Goal: Information Seeking & Learning: Learn about a topic

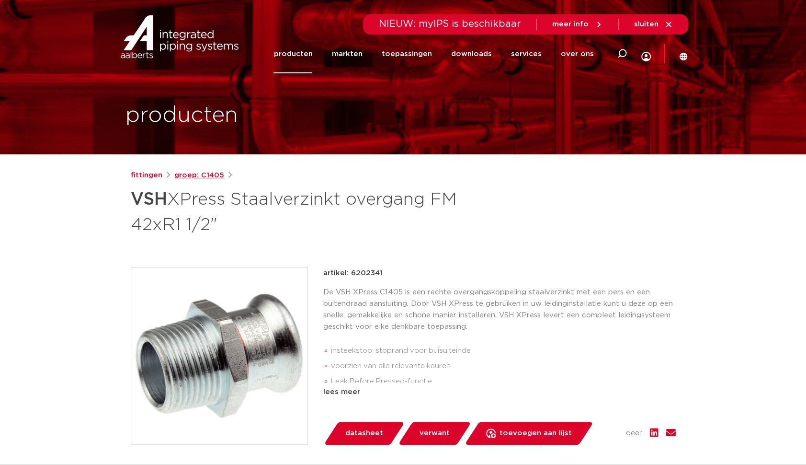
click at [187, 176] on link "groep: C1405" at bounding box center [199, 175] width 50 height 11
click at [147, 175] on link "fittingen" at bounding box center [147, 175] width 32 height 11
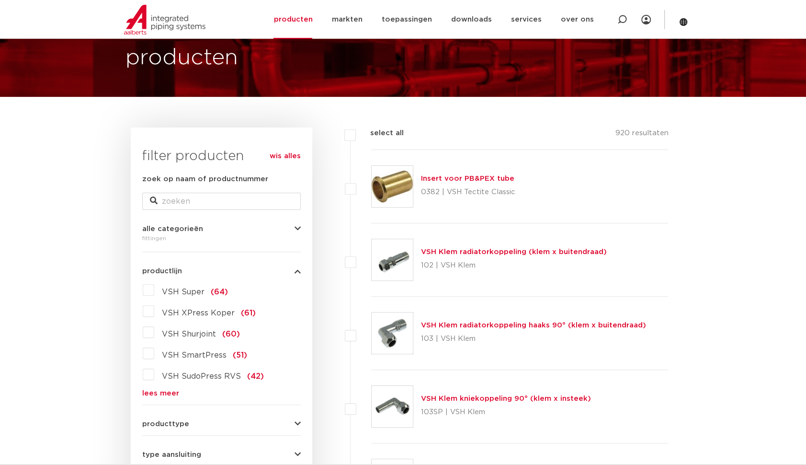
scroll to position [57, 0]
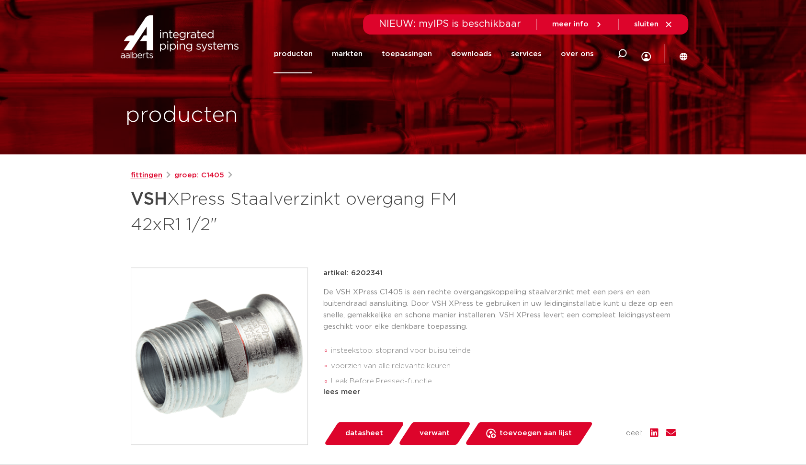
click at [147, 176] on link "fittingen" at bounding box center [147, 175] width 32 height 11
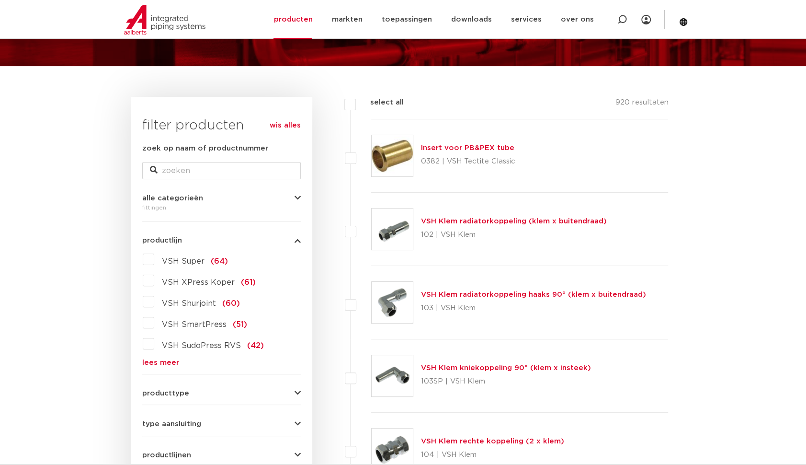
scroll to position [105, 0]
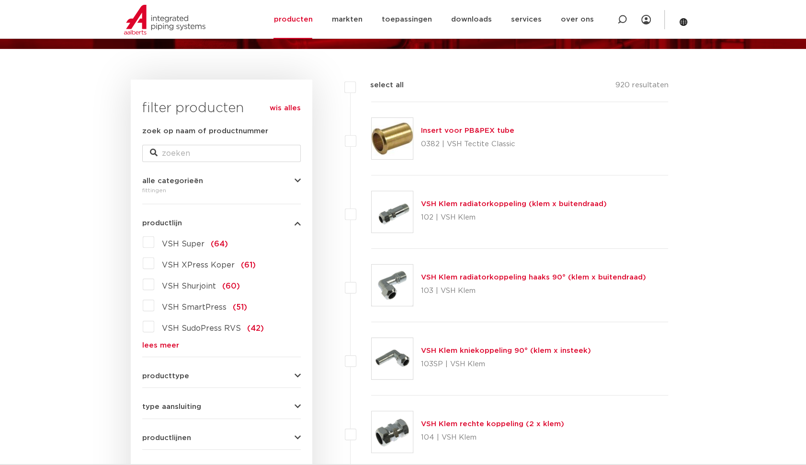
click at [167, 346] on link "lees meer" at bounding box center [221, 345] width 159 height 7
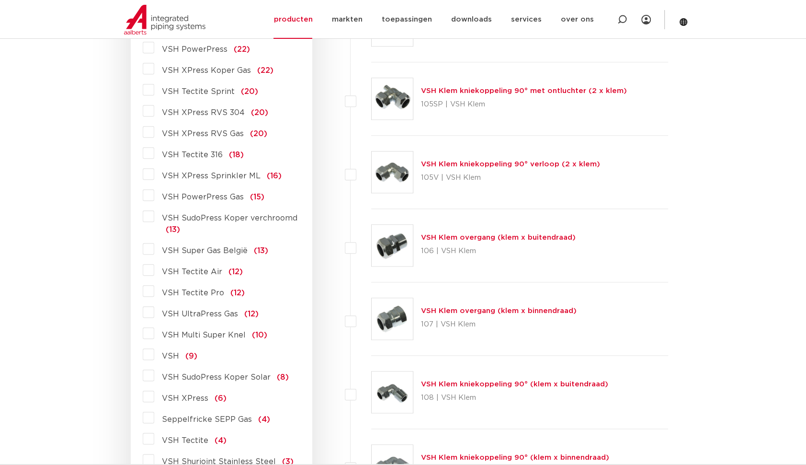
scroll to position [680, 0]
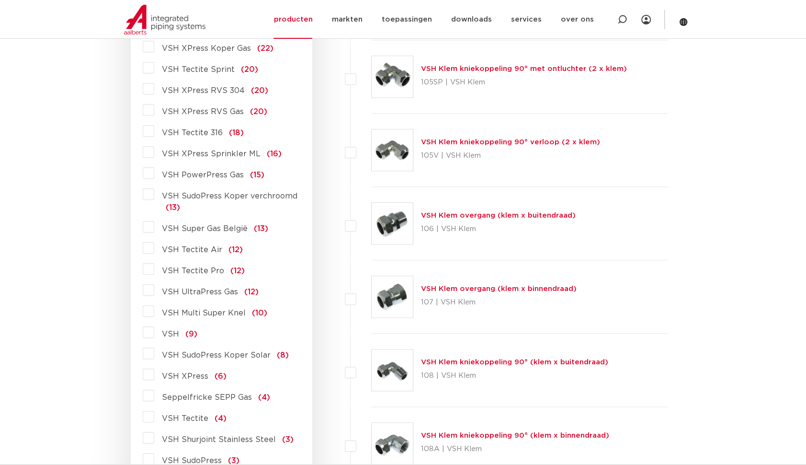
click at [154, 371] on label "VSH XPress (6)" at bounding box center [190, 374] width 72 height 15
click at [0, 0] on input "VSH XPress (6)" at bounding box center [0, 0] width 0 height 0
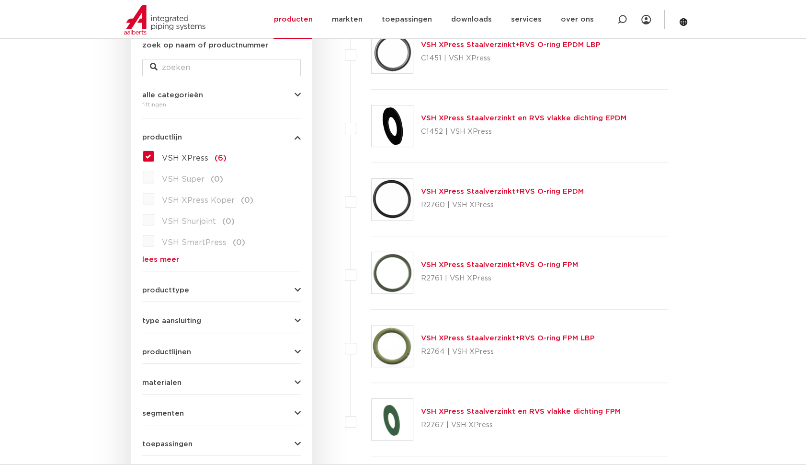
scroll to position [57, 0]
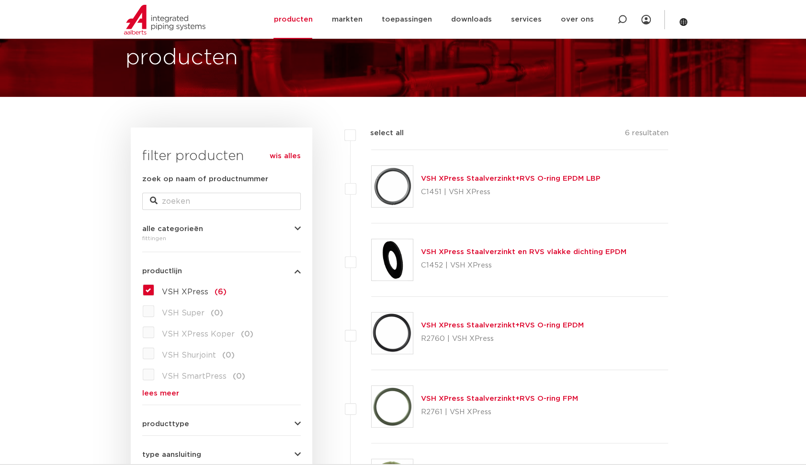
click at [154, 291] on label "VSH XPress (6)" at bounding box center [190, 289] width 72 height 15
click at [0, 0] on input "VSH XPress (6)" at bounding box center [0, 0] width 0 height 0
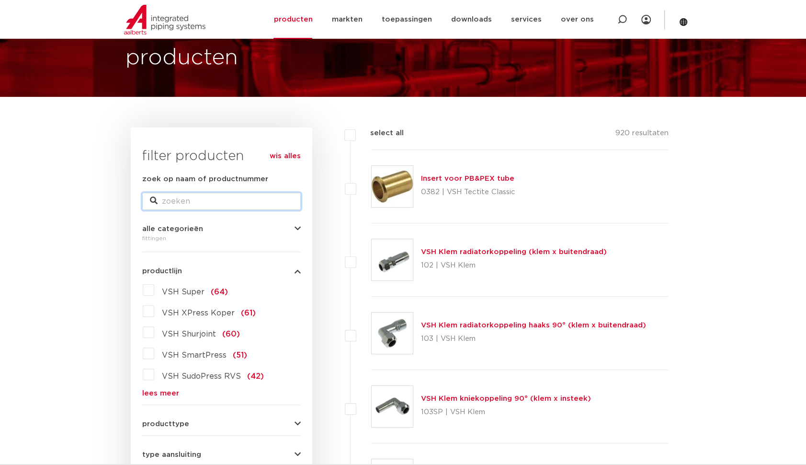
click at [194, 201] on input "zoek op naam of productnummer" at bounding box center [221, 201] width 159 height 17
type input "puntstuk"
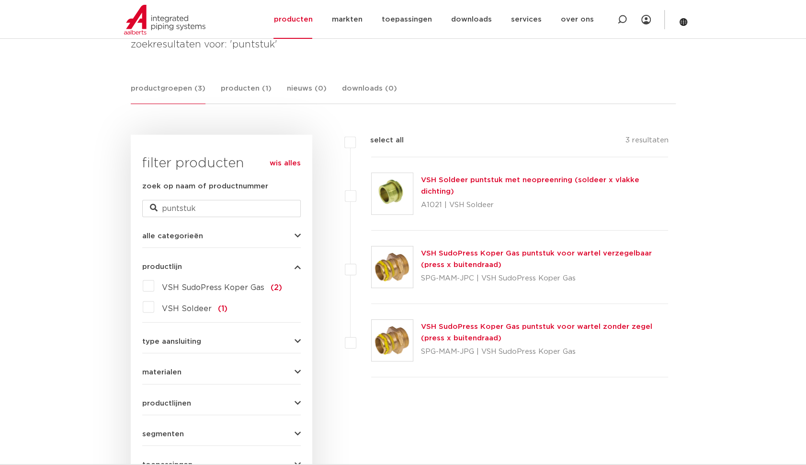
scroll to position [57, 0]
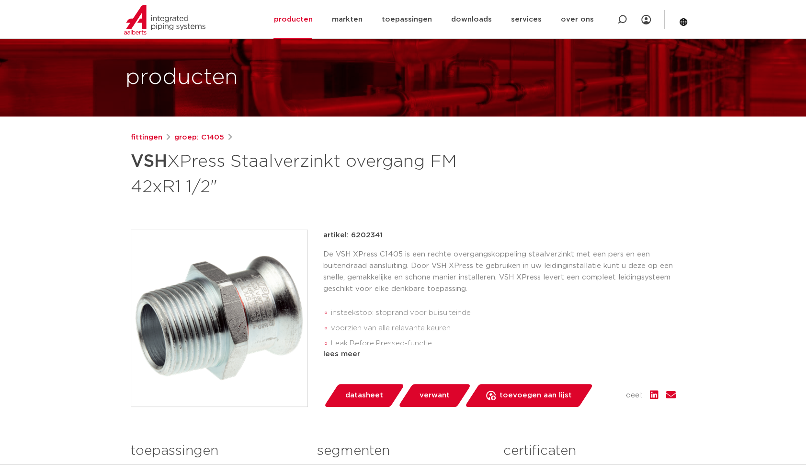
scroll to position [96, 0]
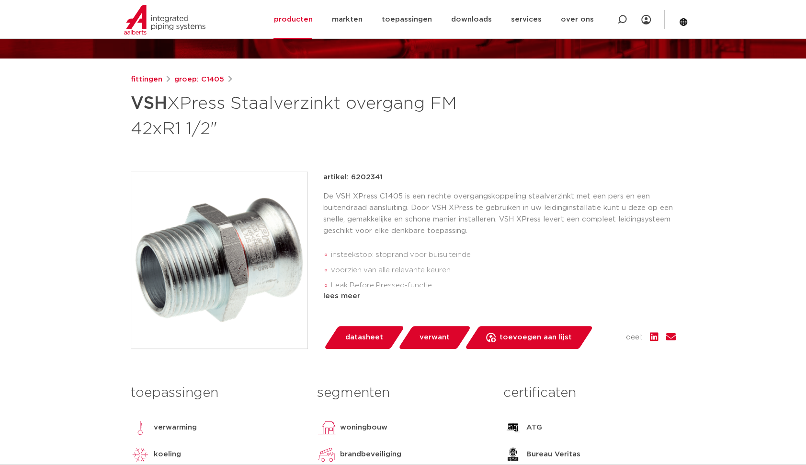
click at [425, 332] on span "verwant" at bounding box center [435, 337] width 30 height 15
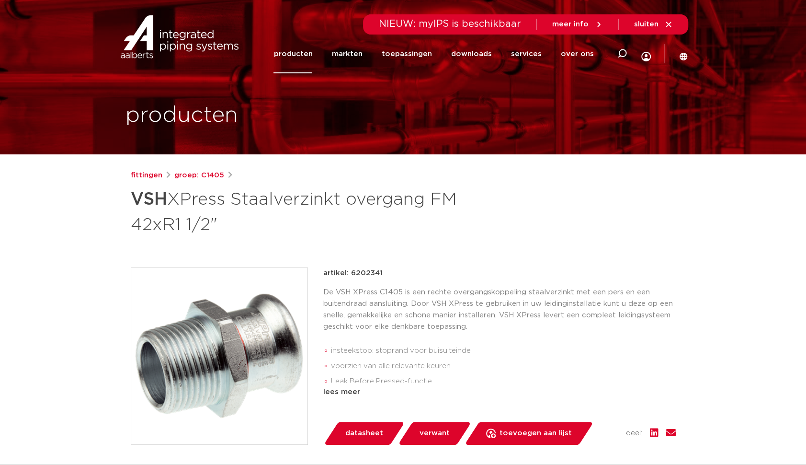
click at [301, 53] on link "producten" at bounding box center [293, 53] width 39 height 39
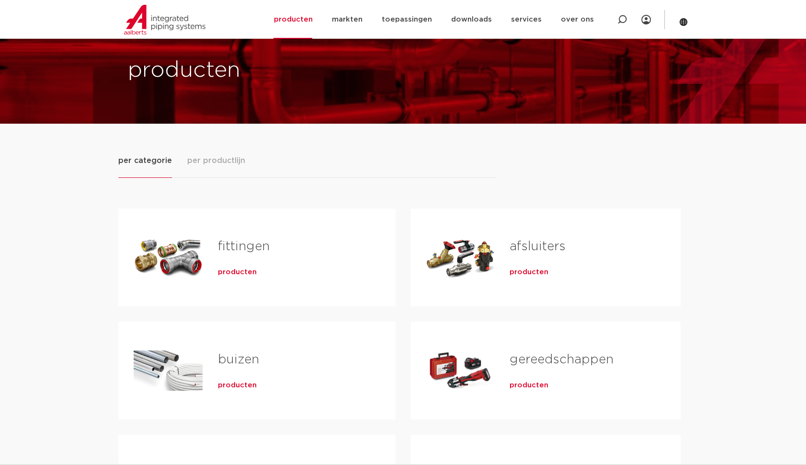
scroll to position [48, 0]
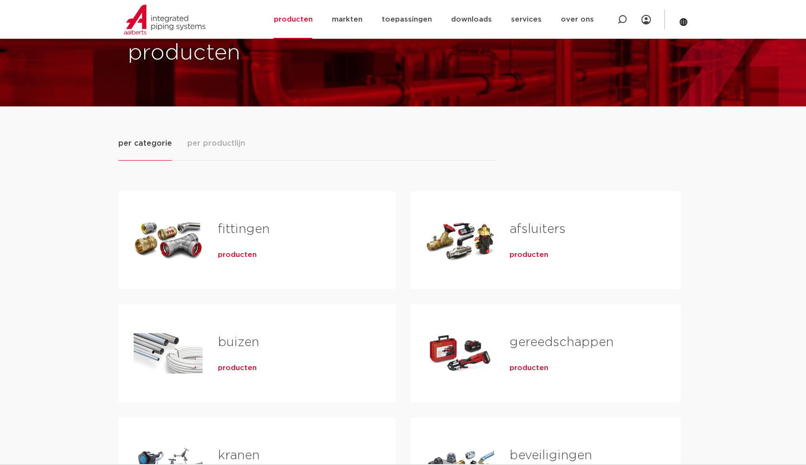
click at [244, 257] on span "producten" at bounding box center [237, 255] width 39 height 10
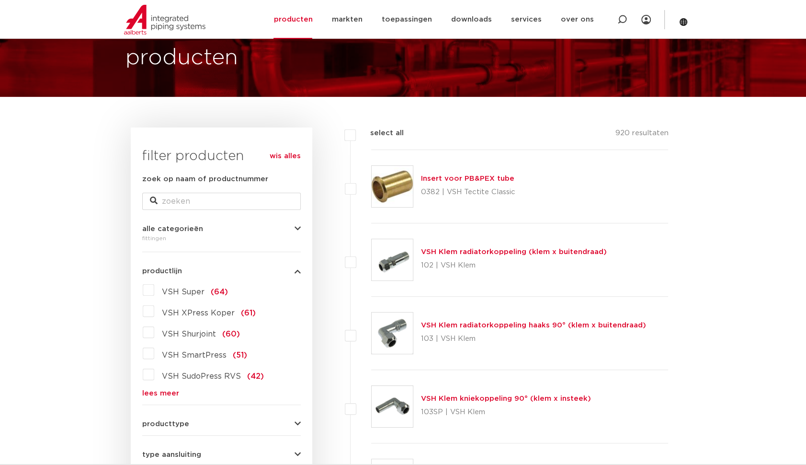
click at [154, 290] on label "VSH Super (64)" at bounding box center [191, 289] width 74 height 15
click at [0, 0] on input "VSH Super (64)" at bounding box center [0, 0] width 0 height 0
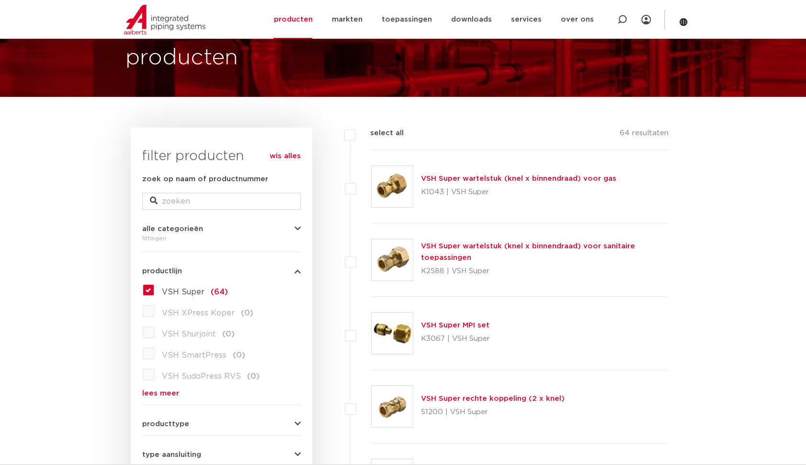
click at [154, 287] on label "VSH Super (64)" at bounding box center [191, 289] width 74 height 15
click at [0, 0] on input "VSH Super (64)" at bounding box center [0, 0] width 0 height 0
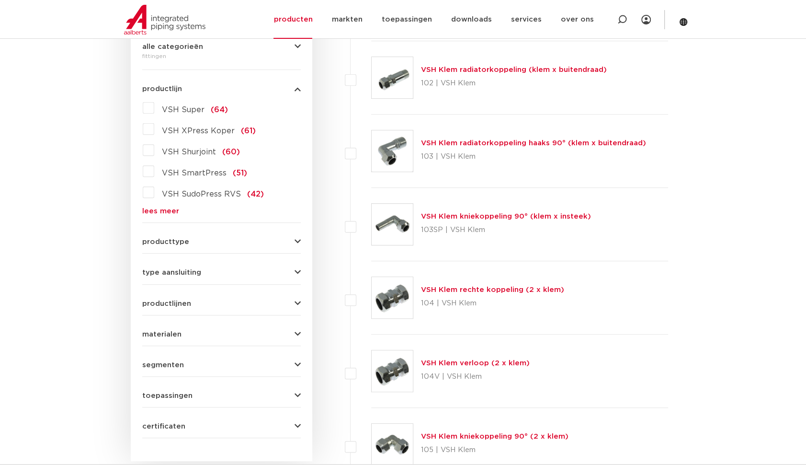
scroll to position [297, 0]
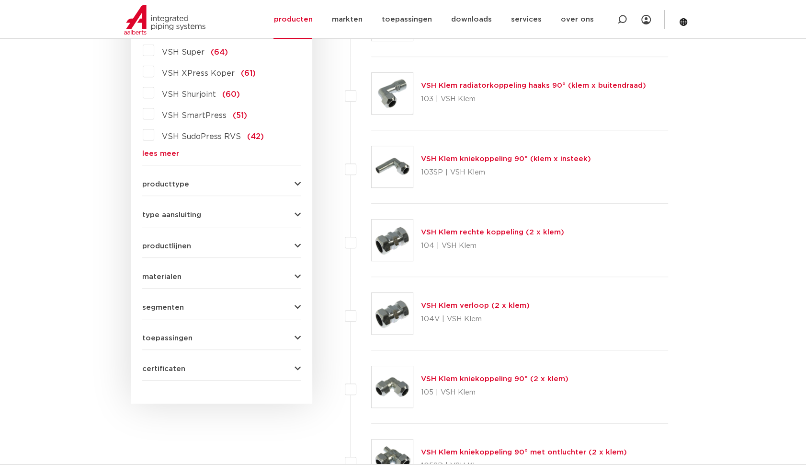
click at [159, 275] on span "materialen" at bounding box center [161, 276] width 39 height 7
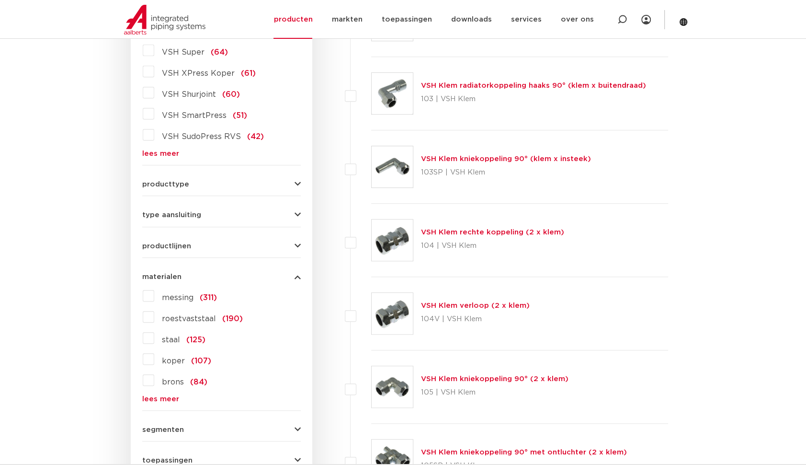
click at [154, 338] on label "staal (125)" at bounding box center [179, 337] width 51 height 15
click at [0, 0] on input "staal (125)" at bounding box center [0, 0] width 0 height 0
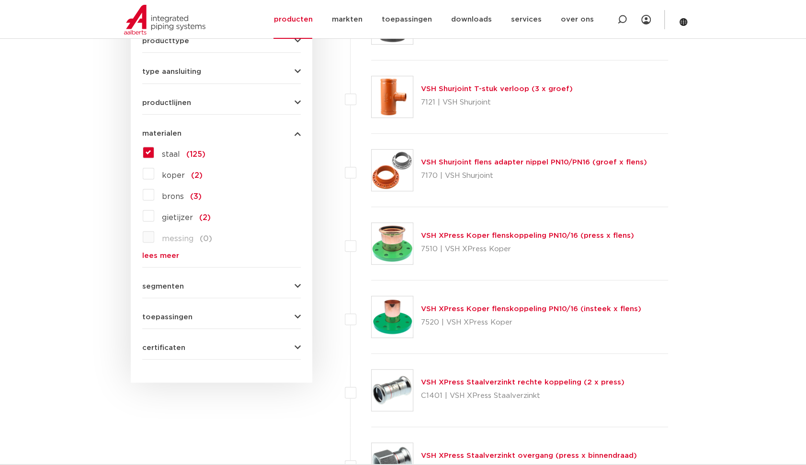
scroll to position [441, 0]
click at [156, 286] on span "segmenten" at bounding box center [163, 285] width 42 height 7
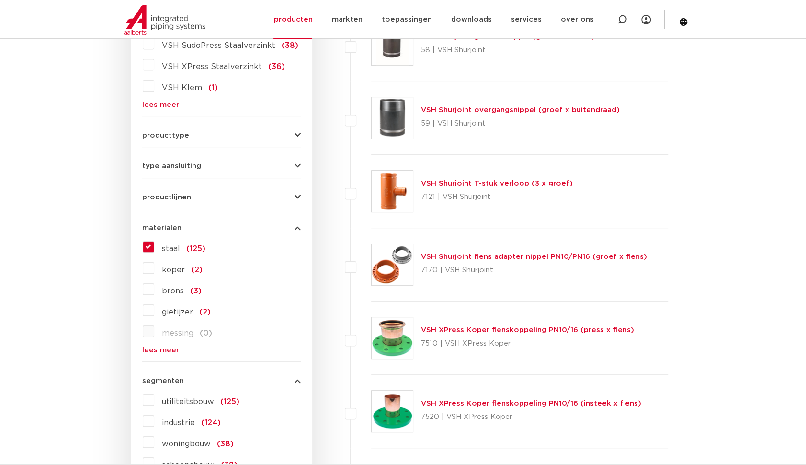
scroll to position [345, 0]
click at [166, 198] on span "productlijnen" at bounding box center [166, 198] width 49 height 7
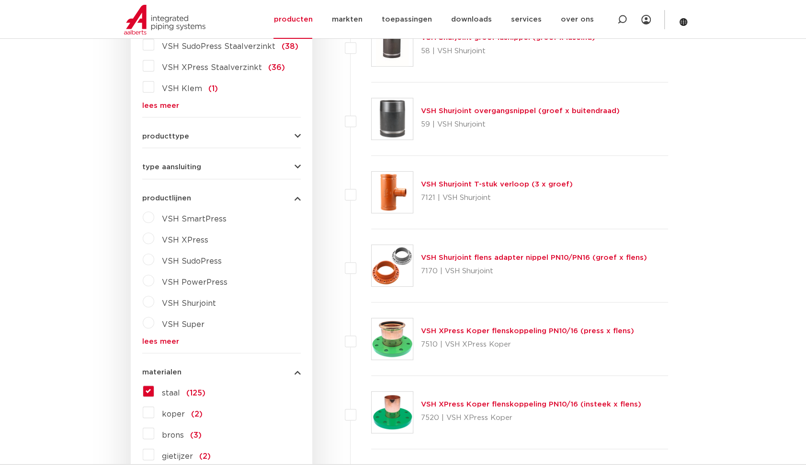
click at [154, 239] on label "VSH XPress" at bounding box center [181, 237] width 54 height 15
click at [184, 252] on select "maak een keuze VSH XPress RVS 304 fittingen VSH XPress Staalverzinkt fittingen …" at bounding box center [230, 263] width 137 height 22
select select "7530"
click at [162, 252] on select "maak een keuze VSH XPress RVS 304 fittingen VSH XPress Staalverzinkt fittingen …" at bounding box center [230, 263] width 137 height 22
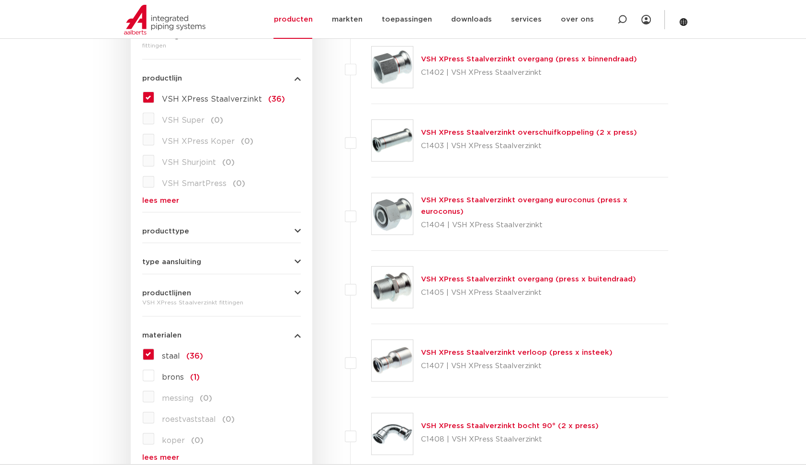
scroll to position [287, 0]
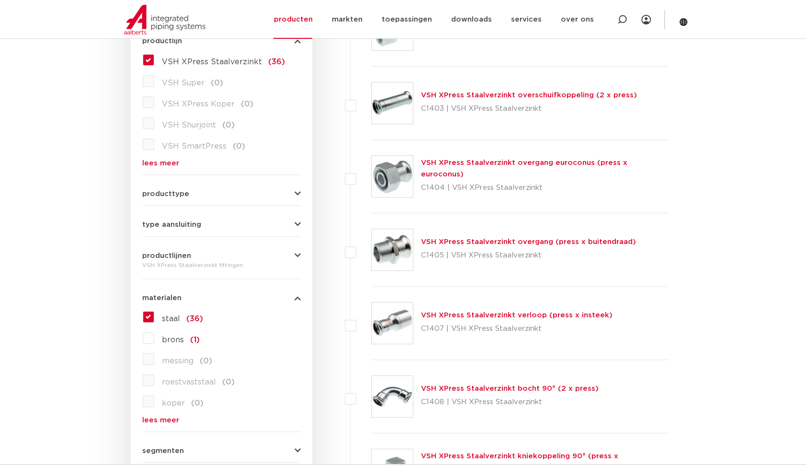
click at [497, 242] on link "VSH XPress Staalverzinkt overgang (press x buitendraad)" at bounding box center [528, 241] width 215 height 7
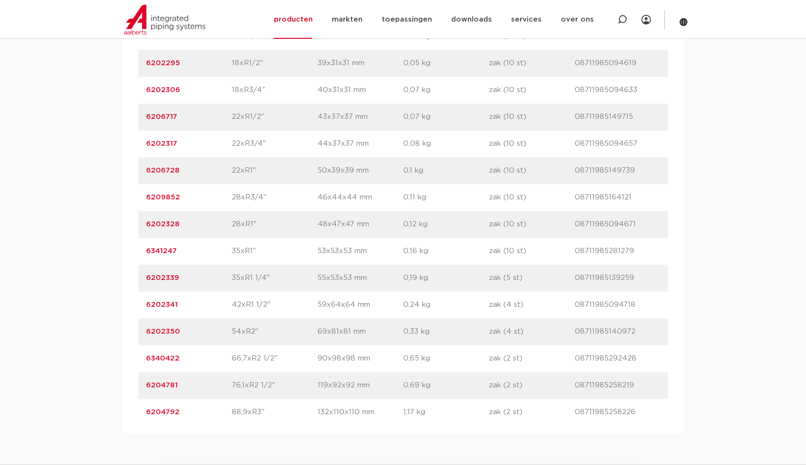
scroll to position [767, 0]
